Goal: Task Accomplishment & Management: Manage account settings

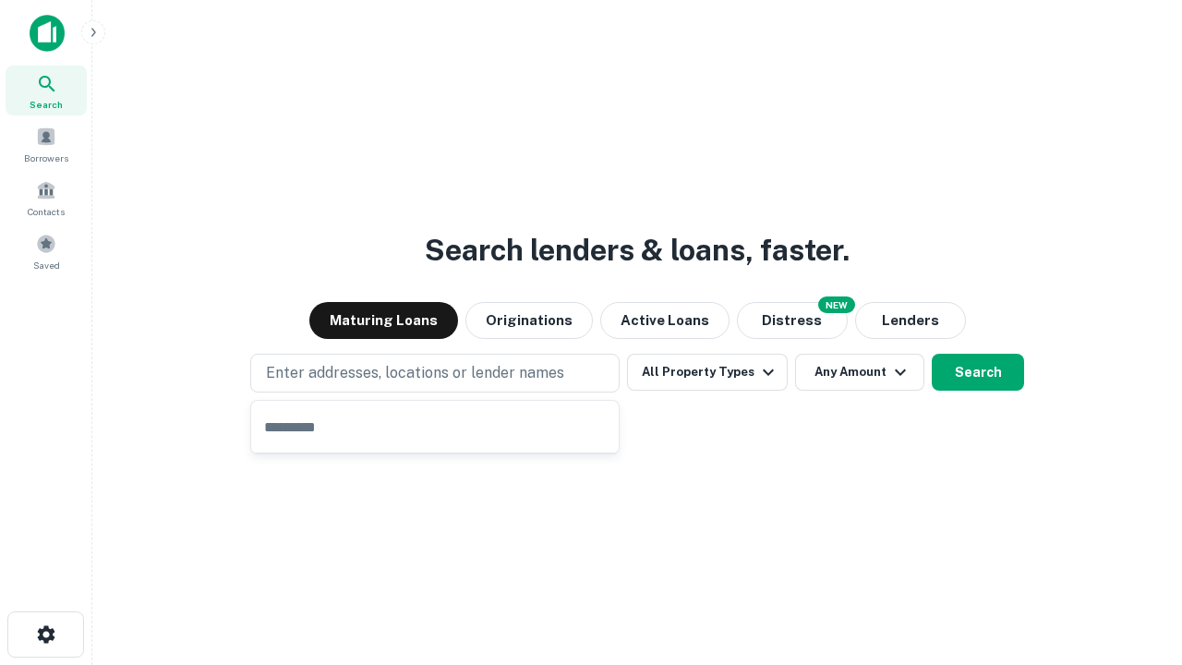
type input "**********"
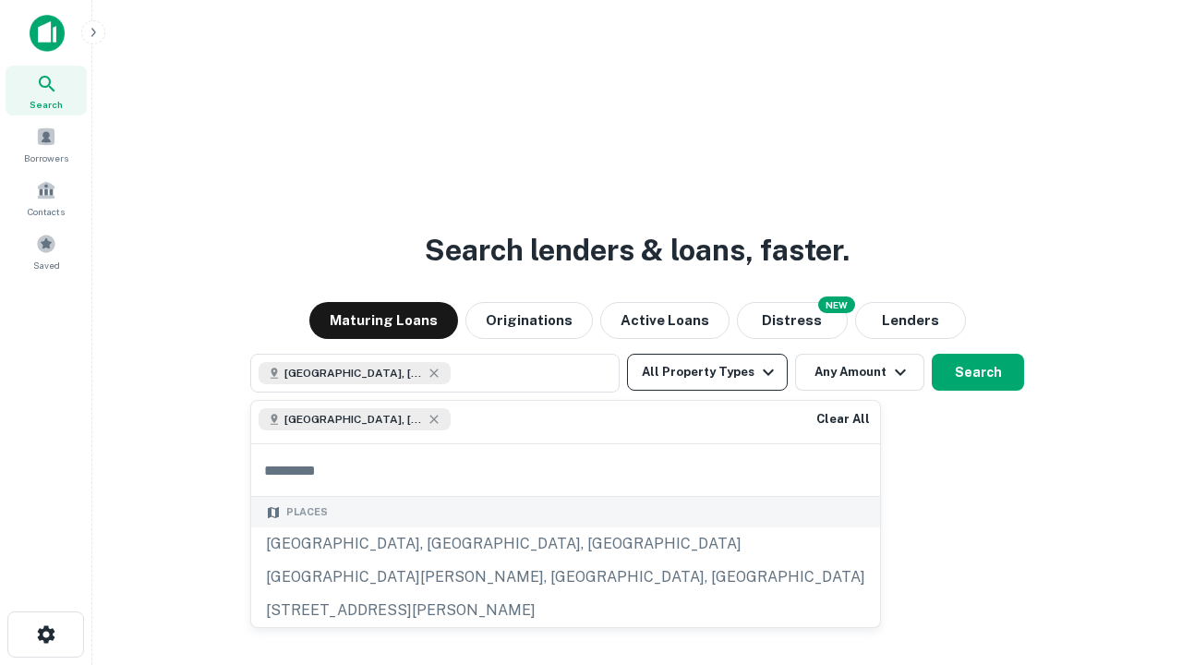
click at [708, 372] on button "All Property Types" at bounding box center [707, 372] width 161 height 37
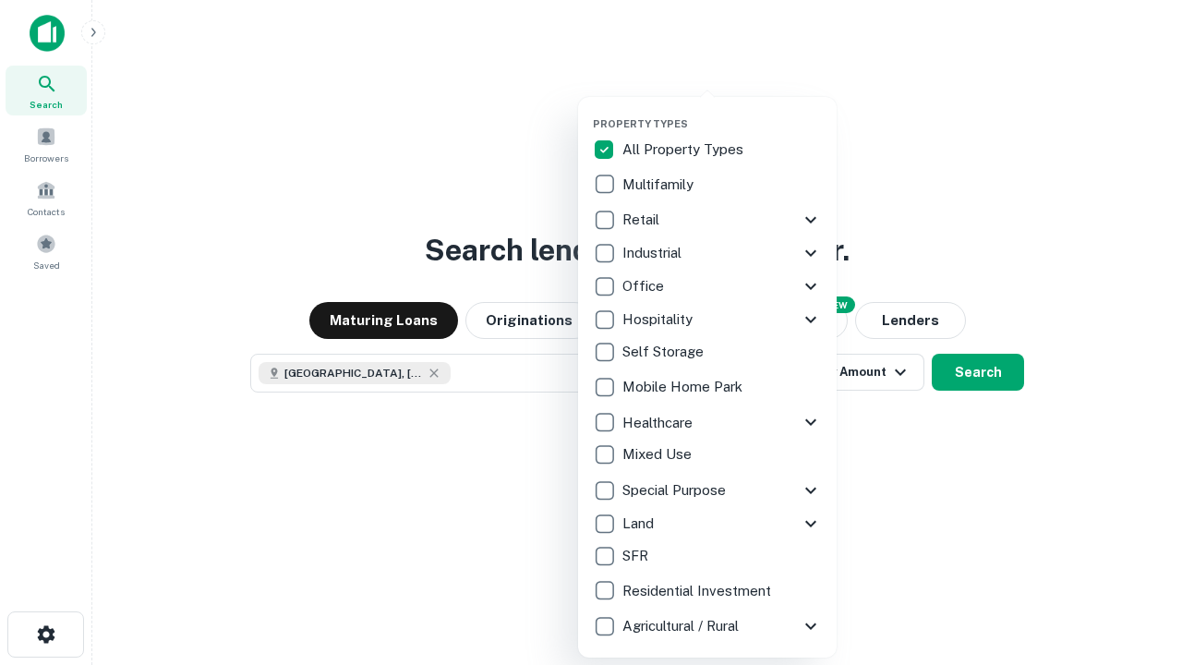
click at [722, 112] on button "button" at bounding box center [722, 112] width 259 height 1
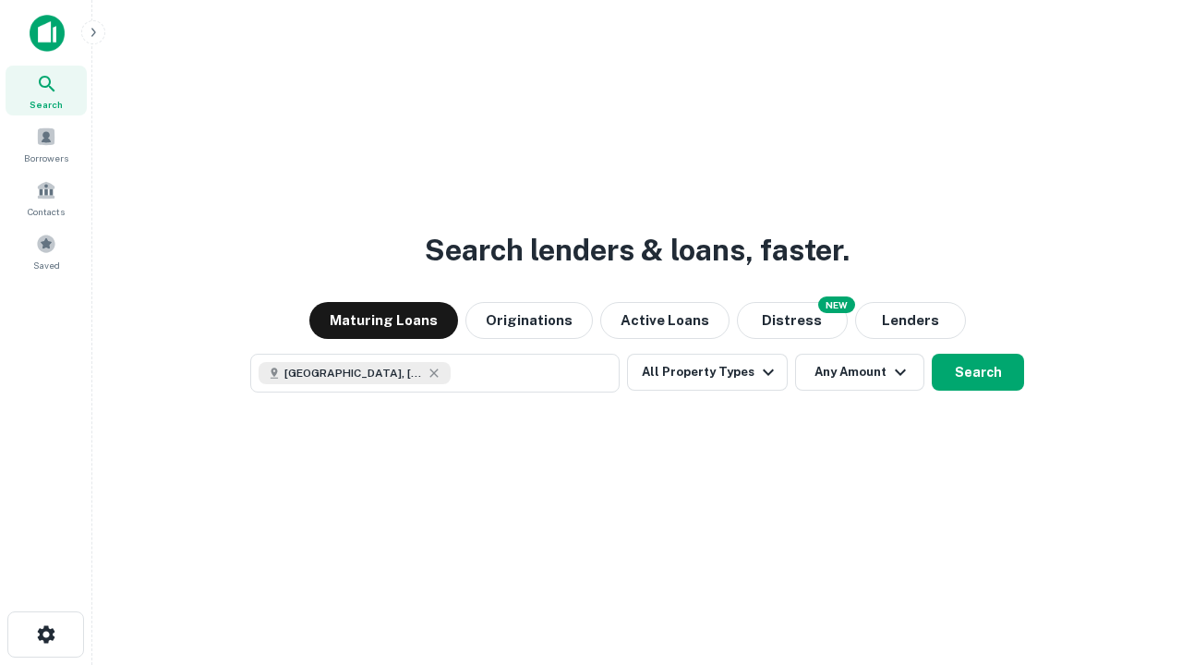
scroll to position [30, 0]
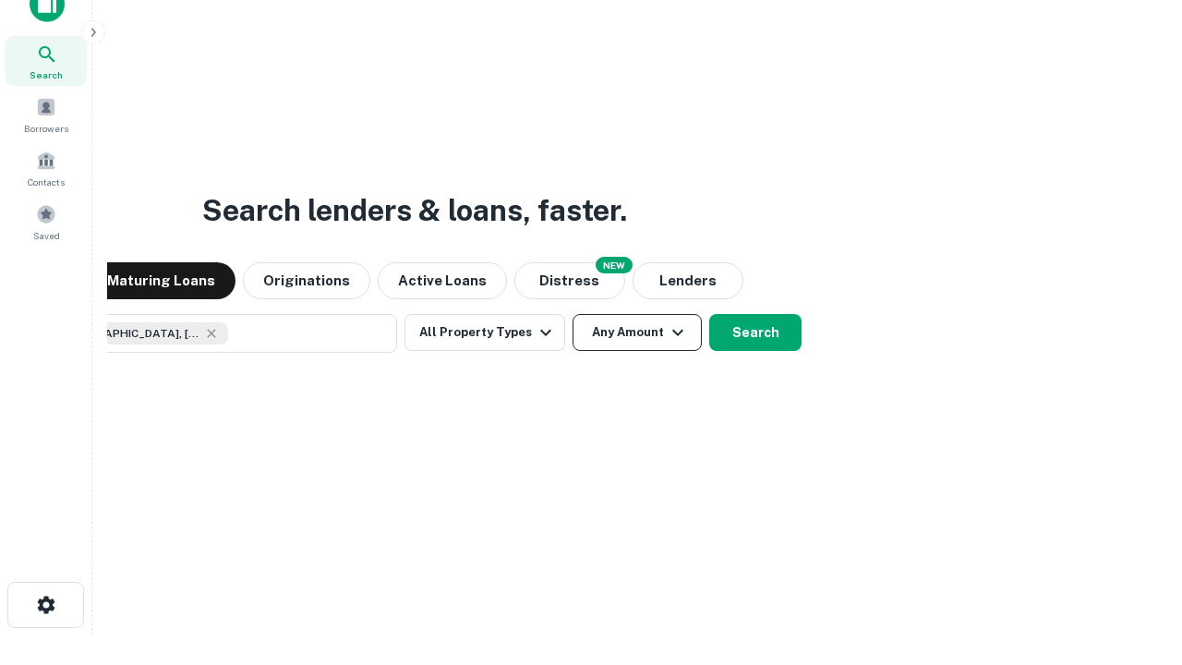
click at [573, 314] on button "Any Amount" at bounding box center [637, 332] width 129 height 37
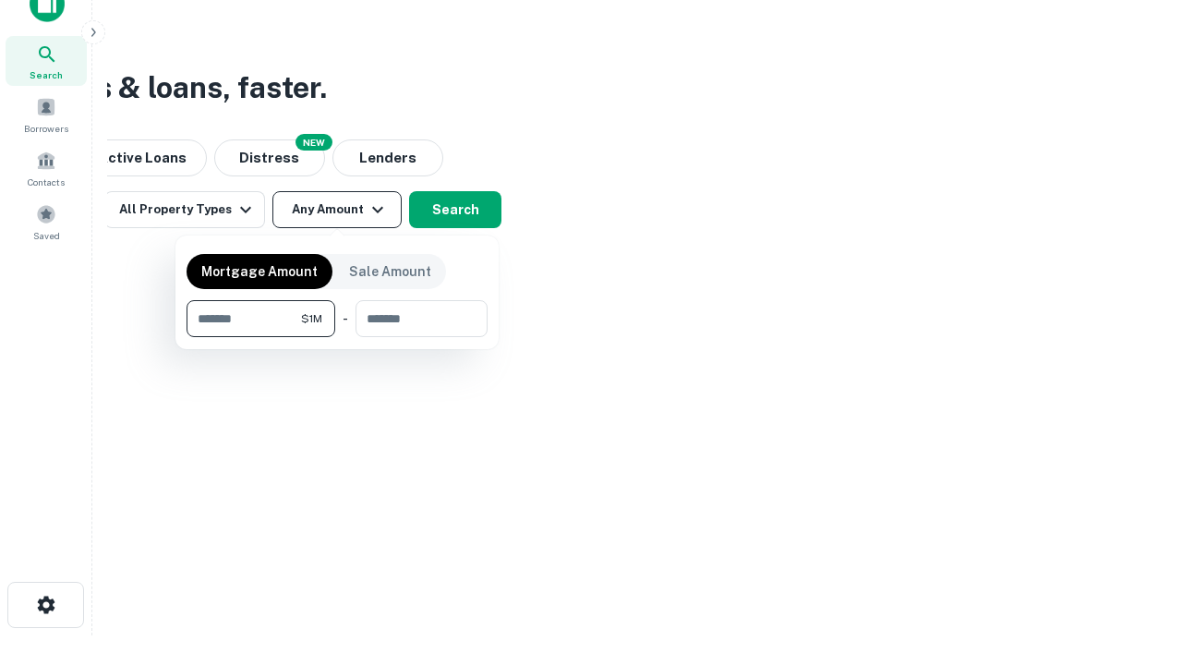
type input "*******"
click at [337, 337] on button "button" at bounding box center [337, 337] width 301 height 1
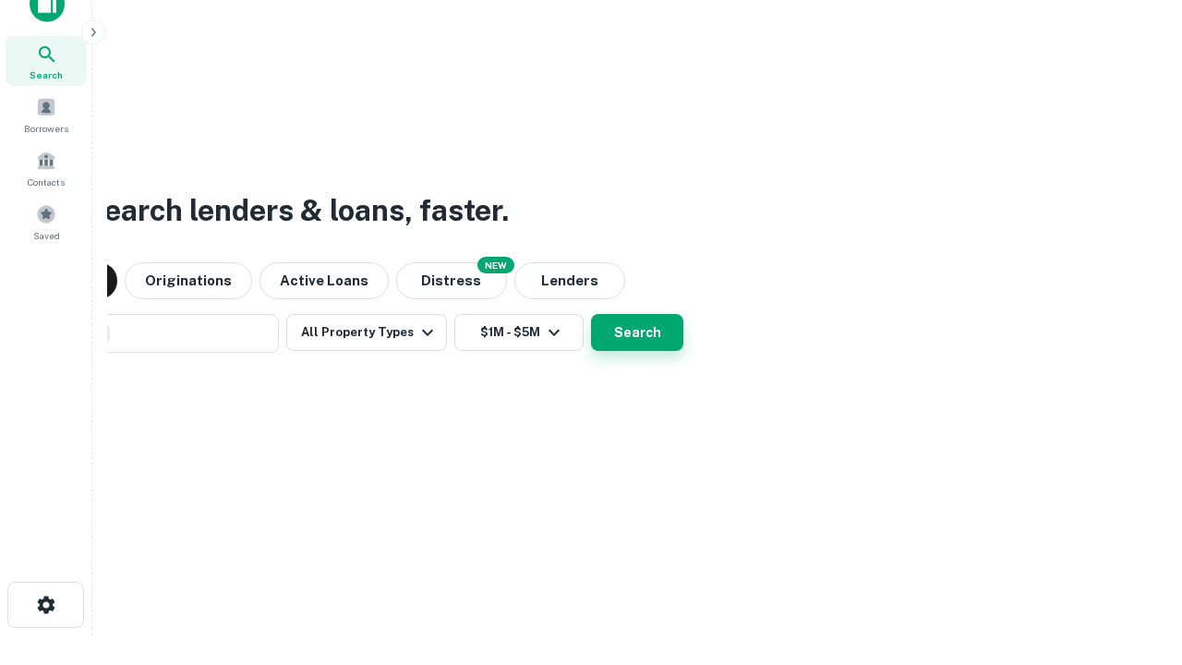
click at [591, 314] on button "Search" at bounding box center [637, 332] width 92 height 37
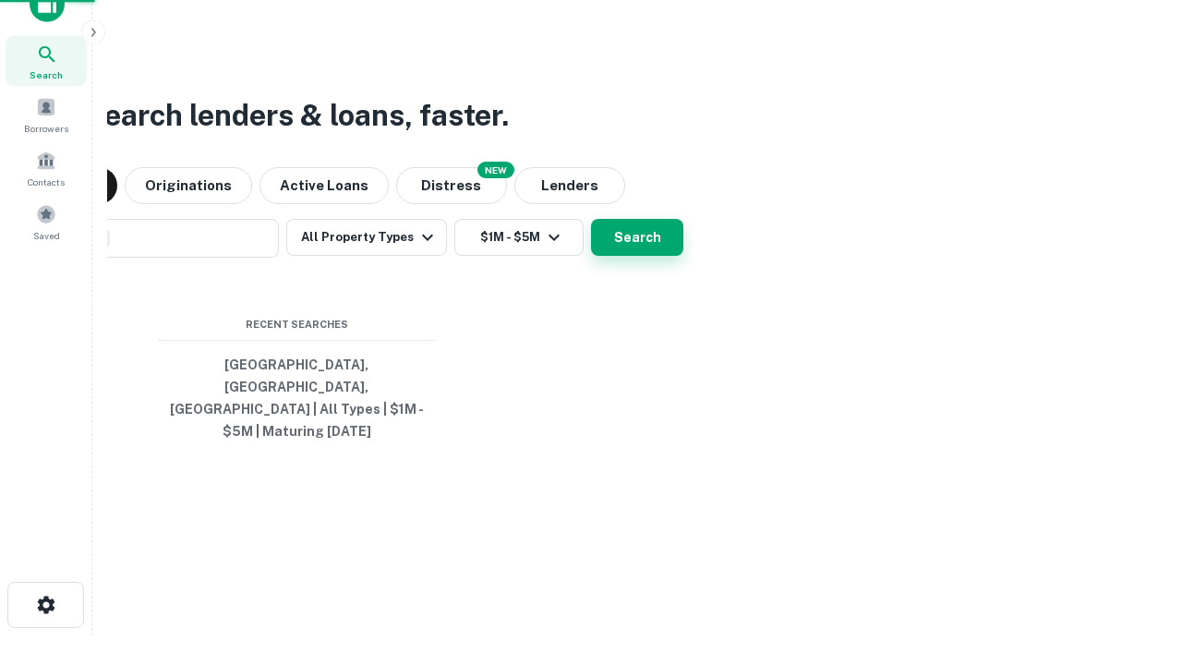
scroll to position [60, 523]
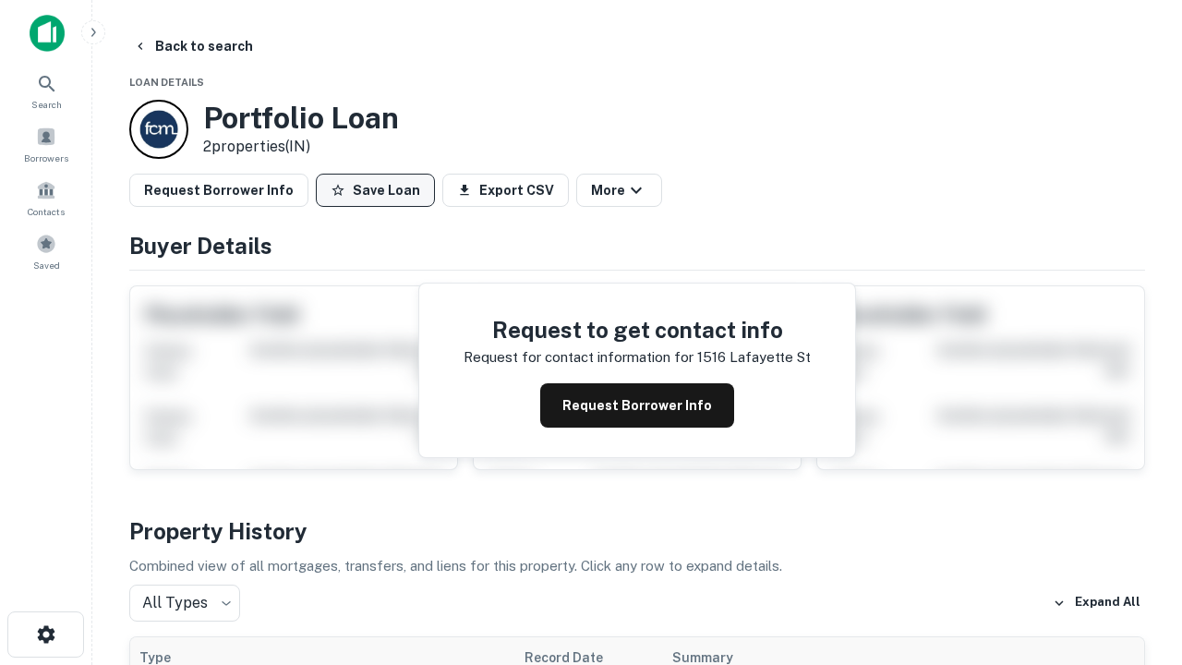
click at [375, 190] on button "Save Loan" at bounding box center [375, 190] width 119 height 33
click at [380, 190] on button "Save Loan" at bounding box center [375, 190] width 119 height 33
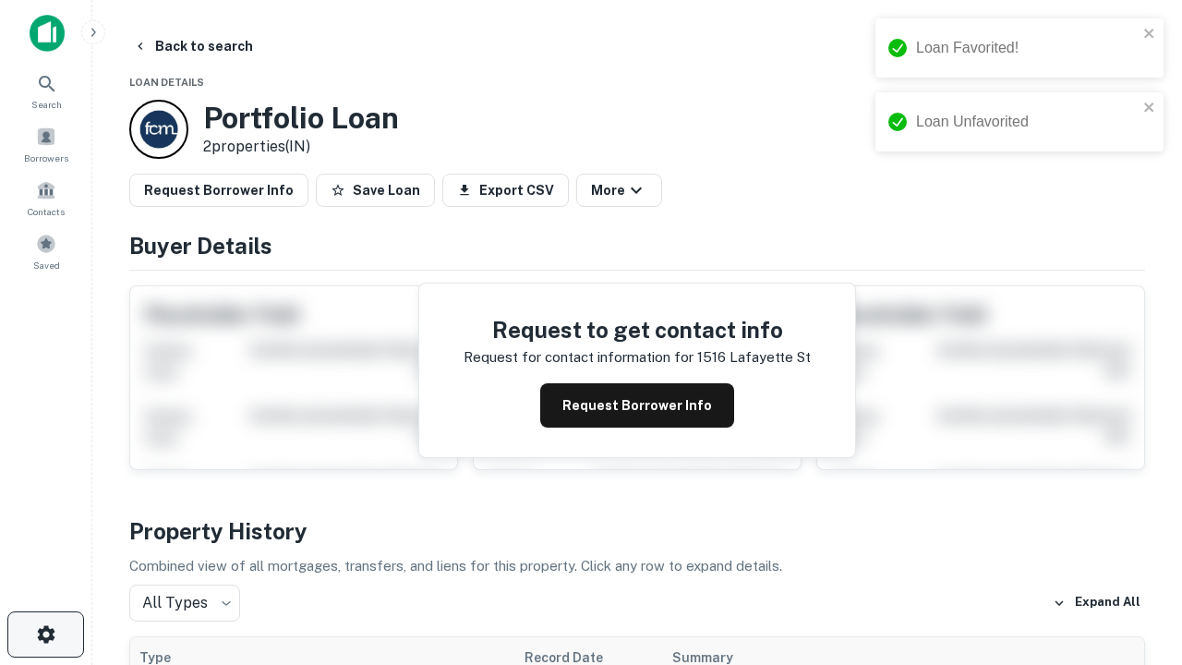
click at [45, 635] on icon "button" at bounding box center [46, 634] width 22 height 22
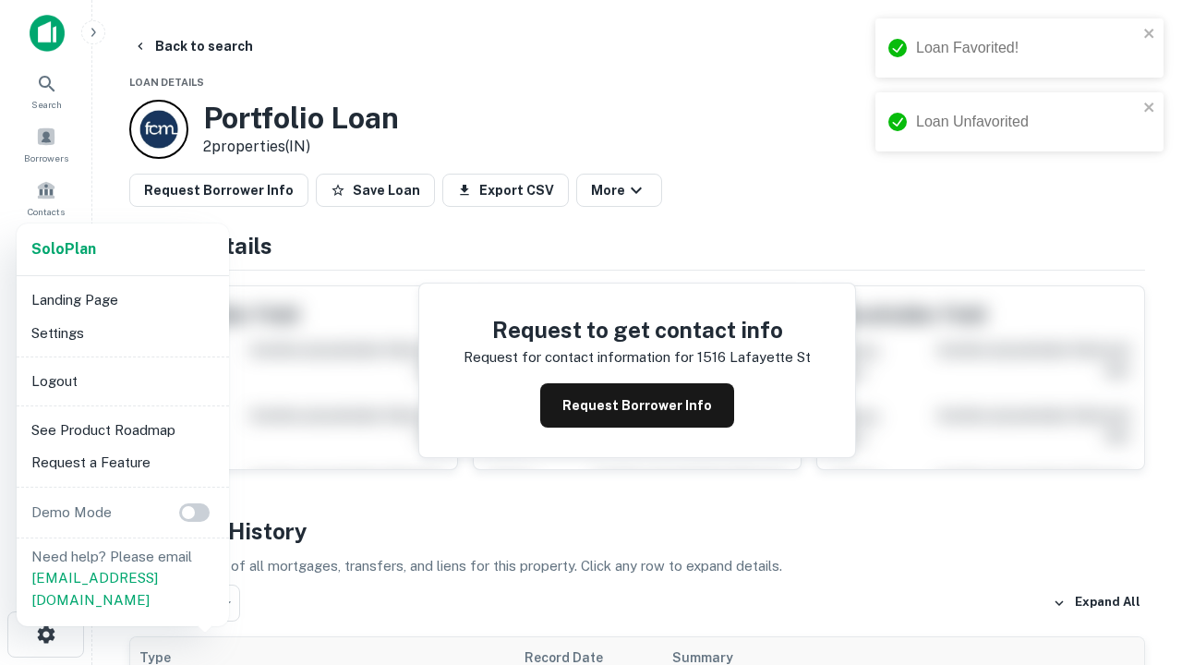
click at [122, 381] on li "Logout" at bounding box center [123, 381] width 198 height 33
